Goal: Task Accomplishment & Management: Use online tool/utility

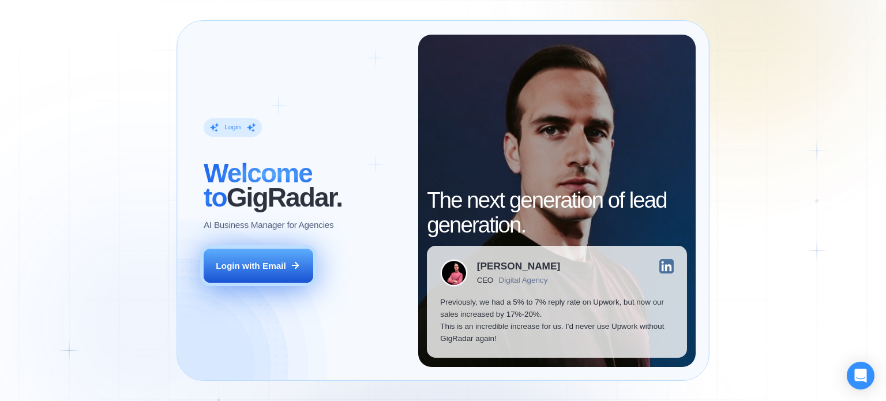
click at [234, 268] on div "Login with Email" at bounding box center [251, 266] width 70 height 12
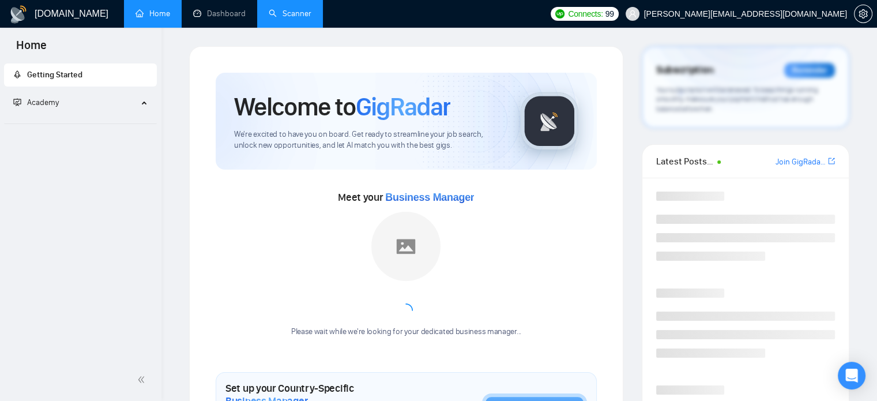
click at [284, 16] on link "Scanner" at bounding box center [290, 14] width 43 height 10
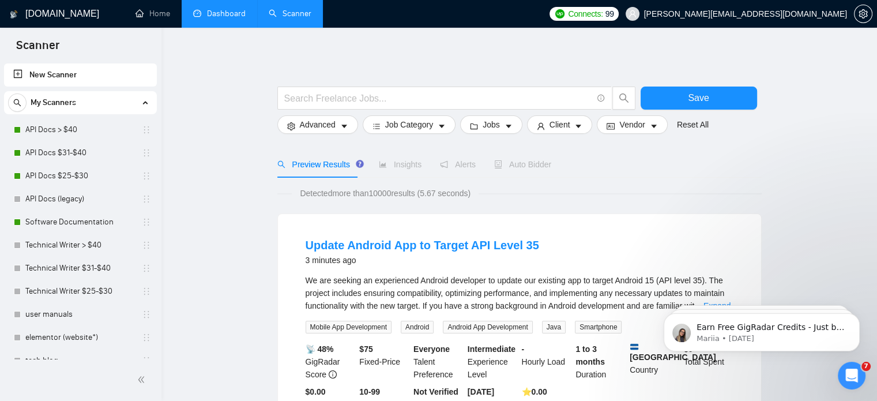
click at [226, 13] on link "Dashboard" at bounding box center [219, 14] width 52 height 10
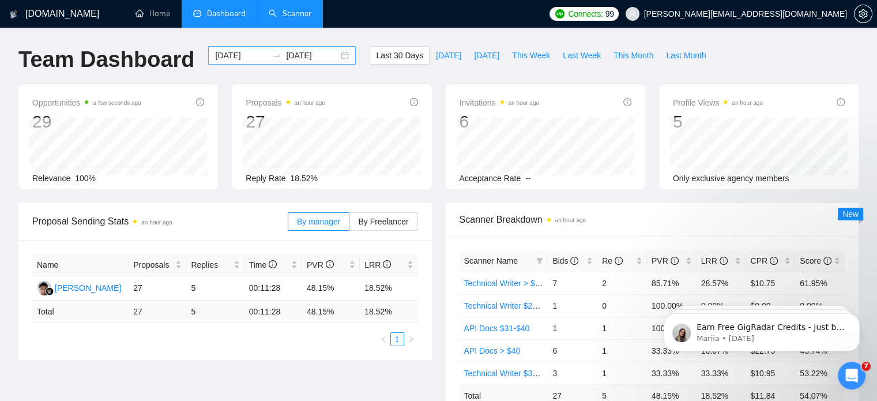
click at [334, 51] on div "[DATE] [DATE]" at bounding box center [282, 55] width 148 height 18
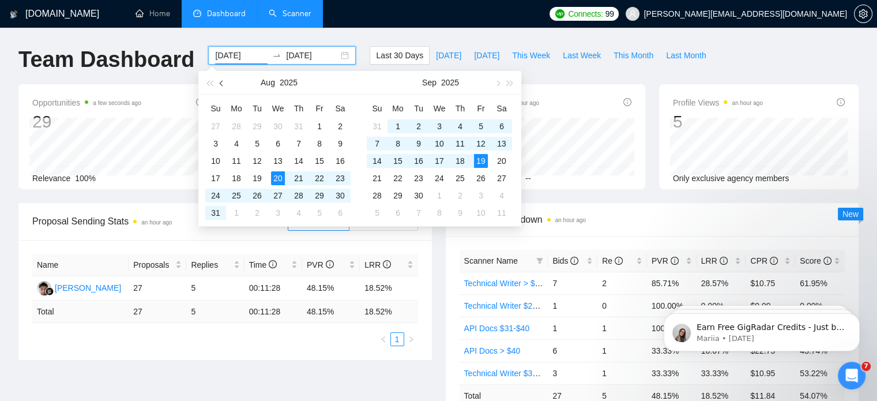
click at [220, 82] on span "button" at bounding box center [223, 83] width 6 height 6
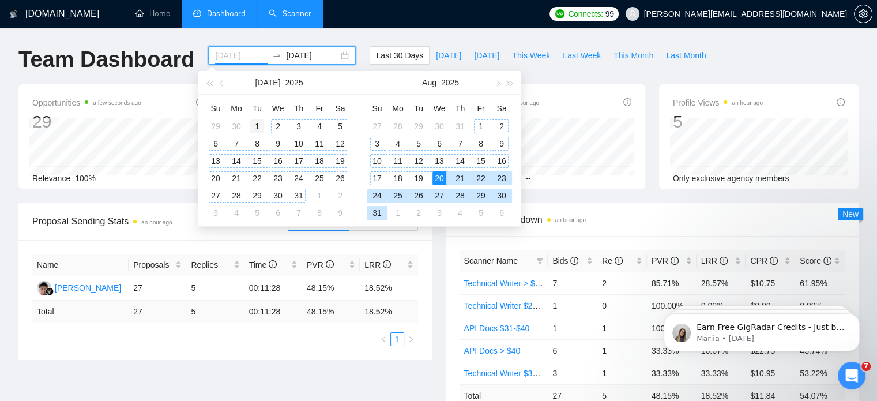
type input "[DATE]"
click at [253, 123] on div "1" at bounding box center [257, 126] width 14 height 14
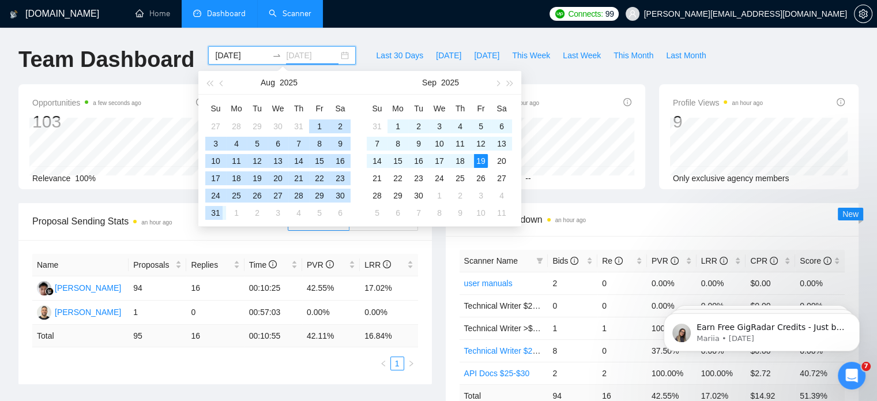
type input "[DATE]"
click at [211, 213] on div "31" at bounding box center [216, 213] width 14 height 14
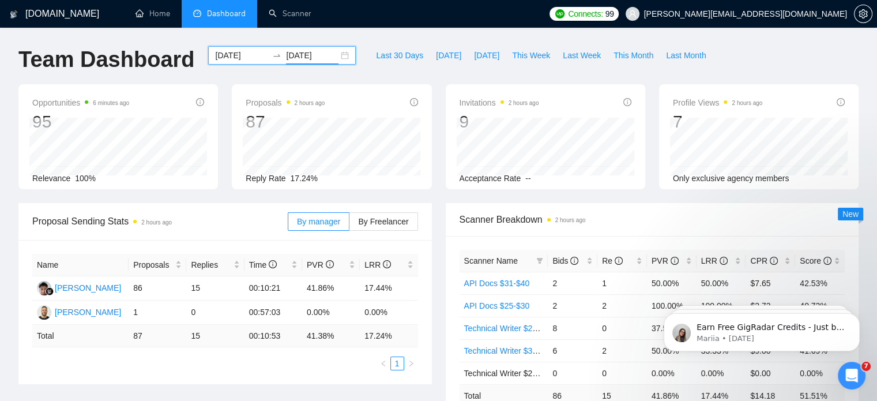
click at [339, 54] on div "[DATE] [DATE]" at bounding box center [282, 55] width 148 height 18
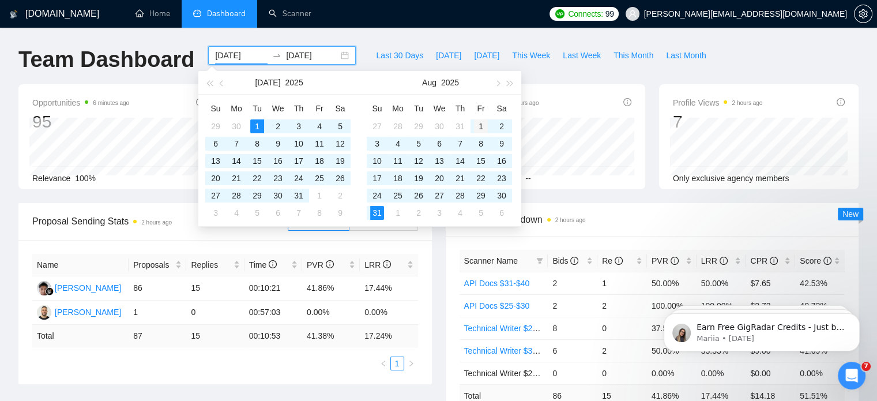
type input "[DATE]"
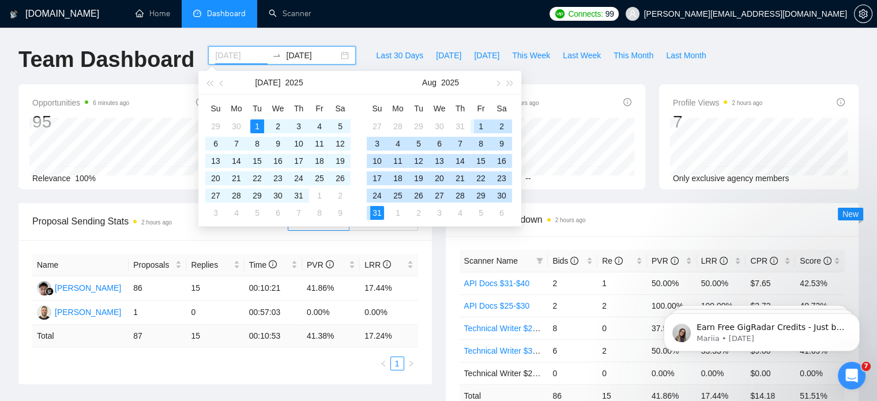
click at [478, 119] on div "1" at bounding box center [481, 126] width 14 height 14
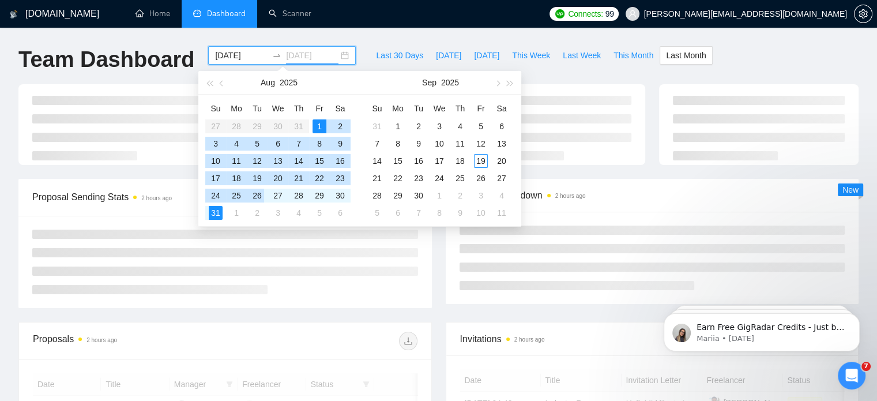
type input "[DATE]"
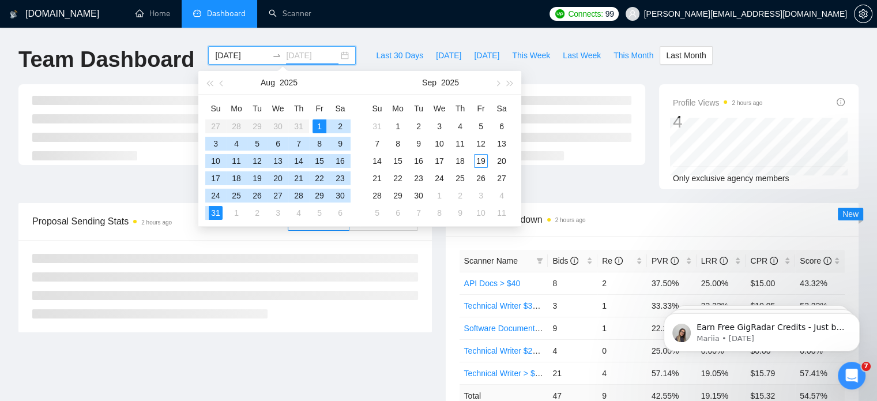
click at [211, 212] on div "31" at bounding box center [216, 213] width 14 height 14
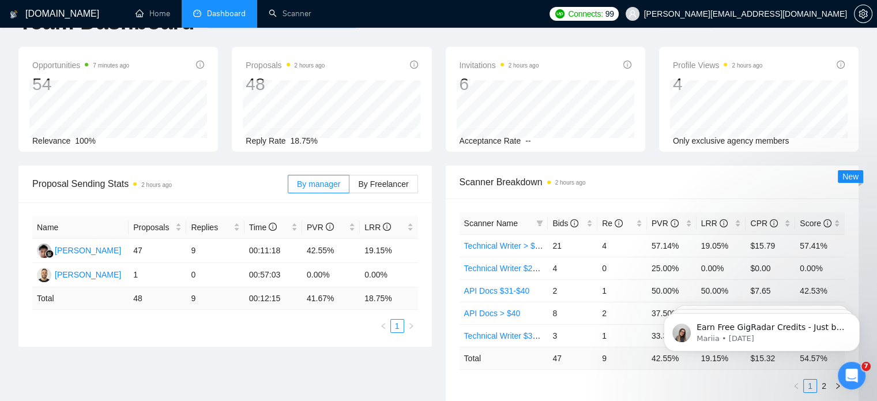
scroll to position [58, 0]
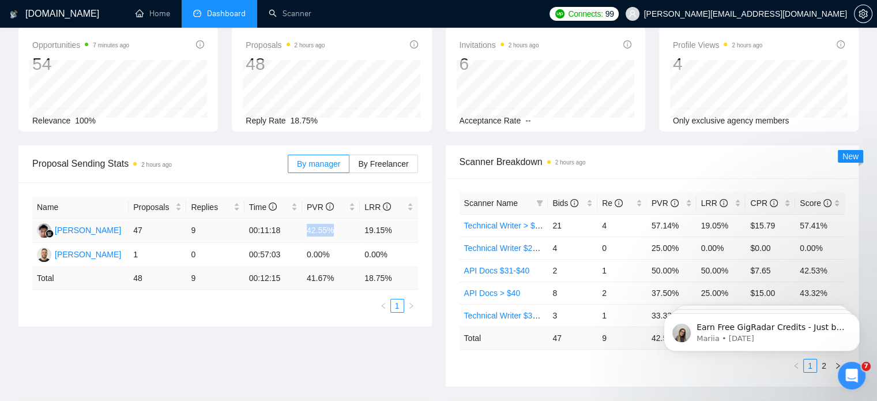
drag, startPoint x: 306, startPoint y: 232, endPoint x: 332, endPoint y: 236, distance: 26.2
click at [332, 236] on td "42.55%" at bounding box center [331, 231] width 58 height 24
copy td "42.55%"
drag, startPoint x: 363, startPoint y: 228, endPoint x: 383, endPoint y: 230, distance: 19.7
click at [383, 230] on td "19.15%" at bounding box center [389, 231] width 58 height 24
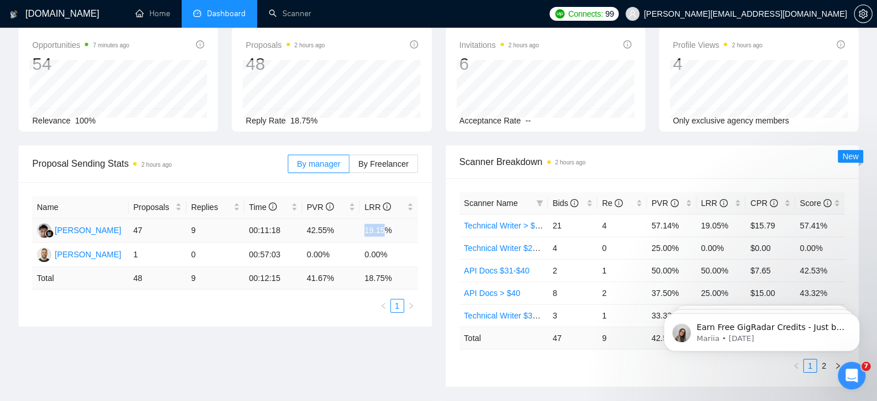
copy td "19.15"
click at [311, 18] on link "Scanner" at bounding box center [290, 14] width 43 height 10
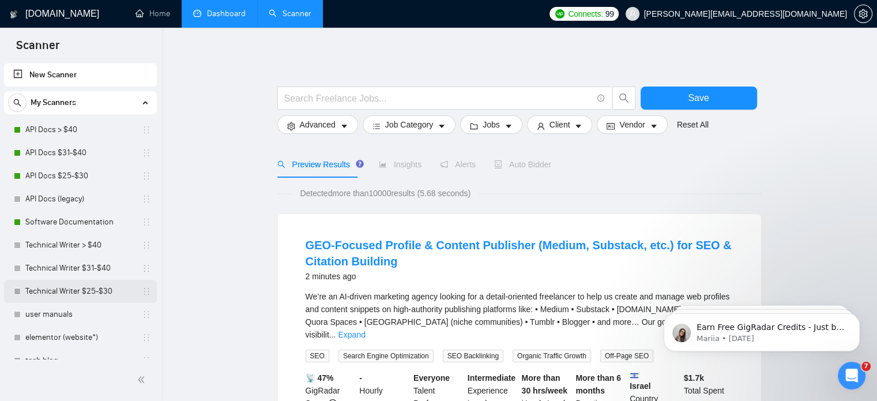
click at [112, 284] on link "Technical Writer $25-$30" at bounding box center [80, 291] width 110 height 23
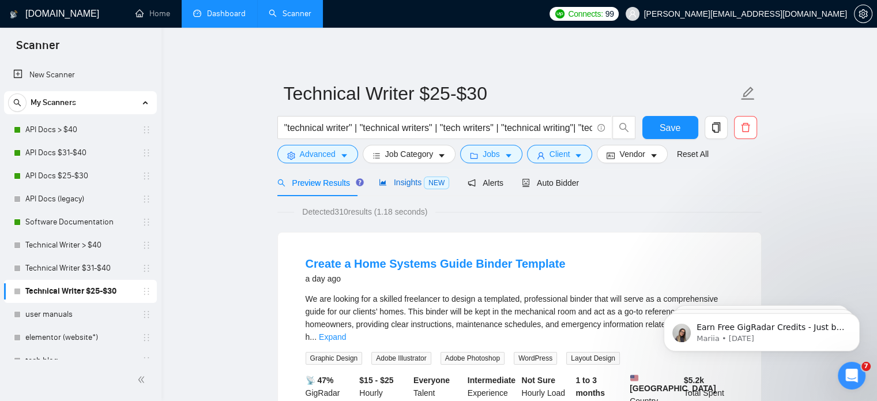
click at [424, 182] on span "NEW" at bounding box center [436, 182] width 25 height 13
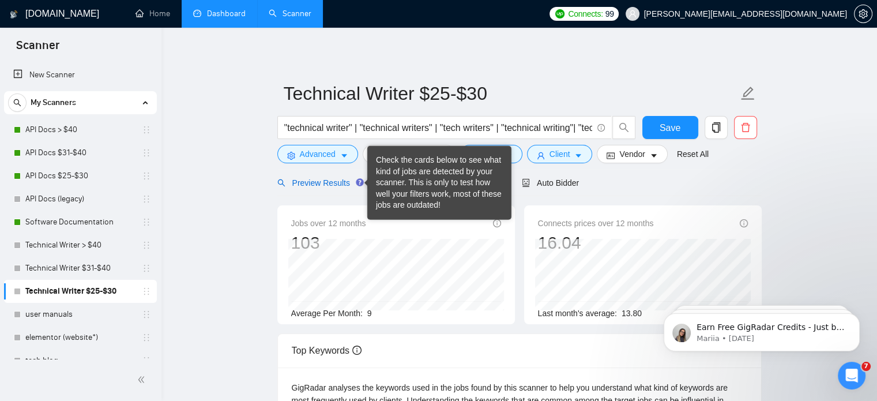
click at [330, 186] on span "Preview Results" at bounding box center [318, 182] width 83 height 9
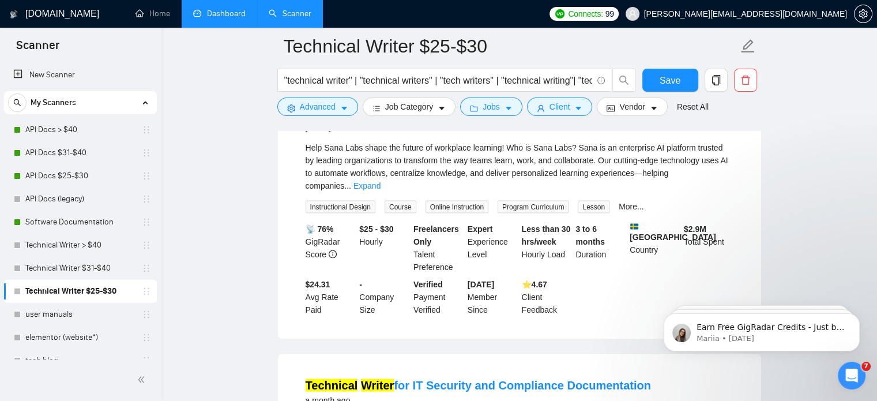
scroll to position [2249, 0]
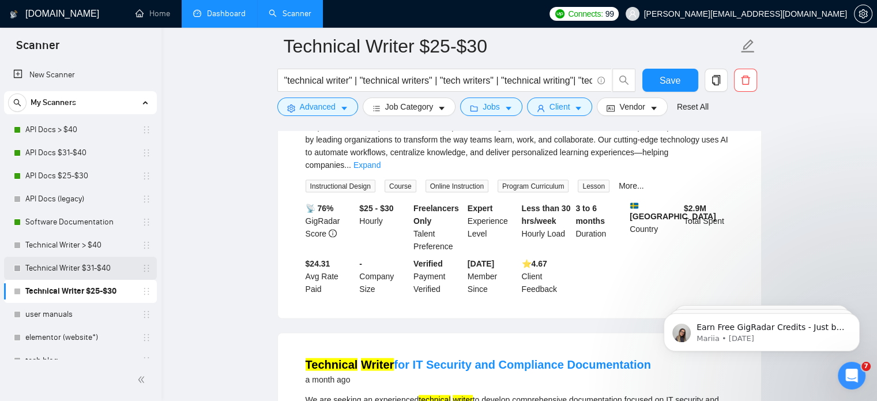
click at [70, 267] on link "Technical Writer $31-$40" at bounding box center [80, 268] width 110 height 23
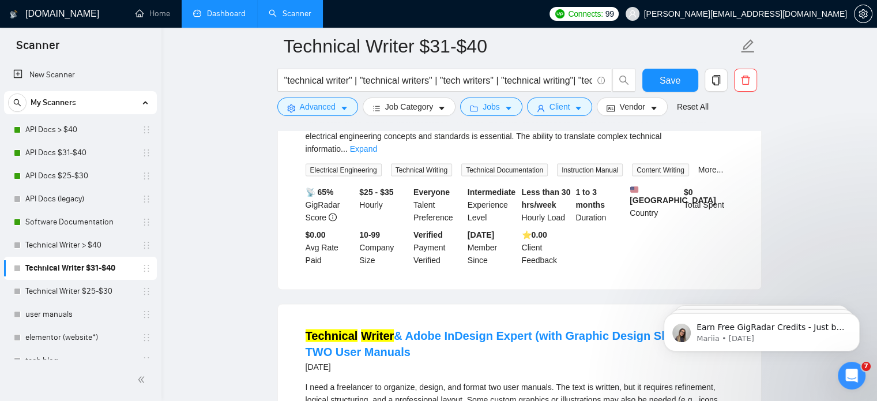
scroll to position [2327, 0]
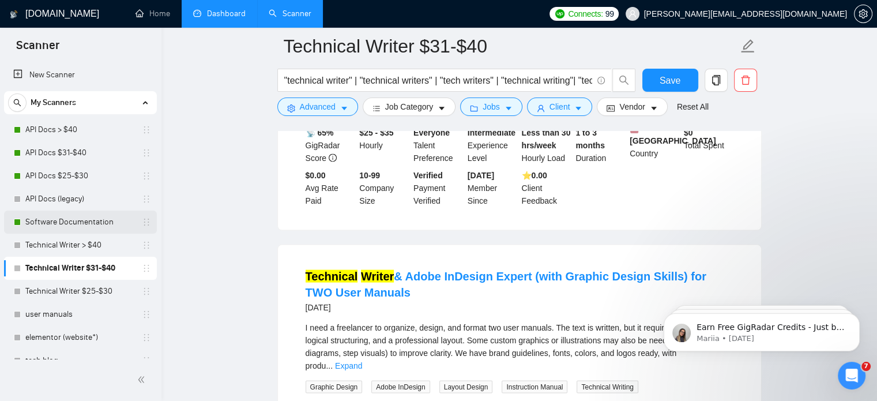
click at [59, 219] on link "Software Documentation" at bounding box center [80, 222] width 110 height 23
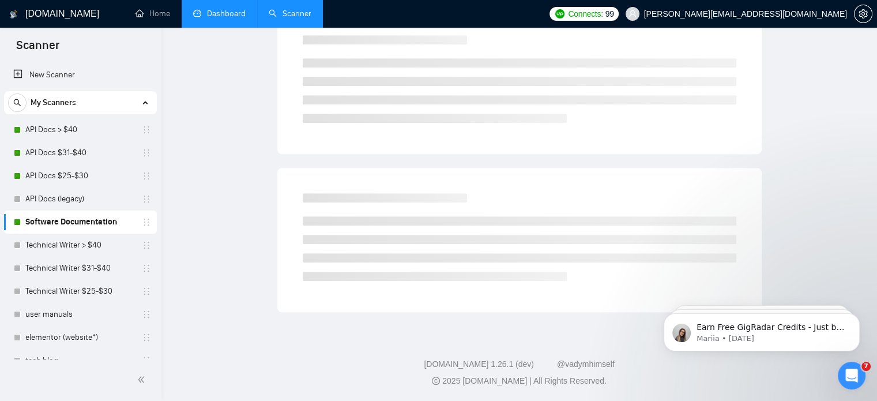
scroll to position [20, 0]
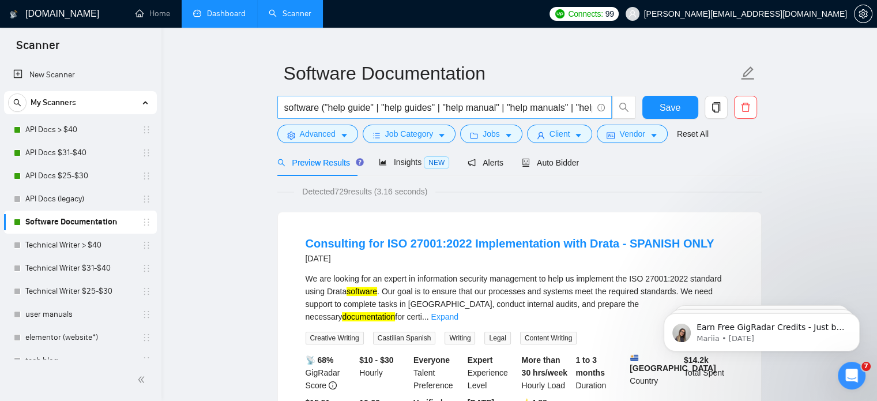
click at [494, 98] on span "software ("help guide" | "help guides" | "help manual" | "help manuals" | "help…" at bounding box center [444, 107] width 334 height 23
click at [495, 110] on input "software ("help guide" | "help guides" | "help manual" | "help manuals" | "help…" at bounding box center [438, 107] width 308 height 14
click at [355, 110] on input "software ("help guide" | "help guides" | "help manual" | "help manuals" | "help…" at bounding box center [438, 107] width 308 height 14
